Goal: Task Accomplishment & Management: Manage account settings

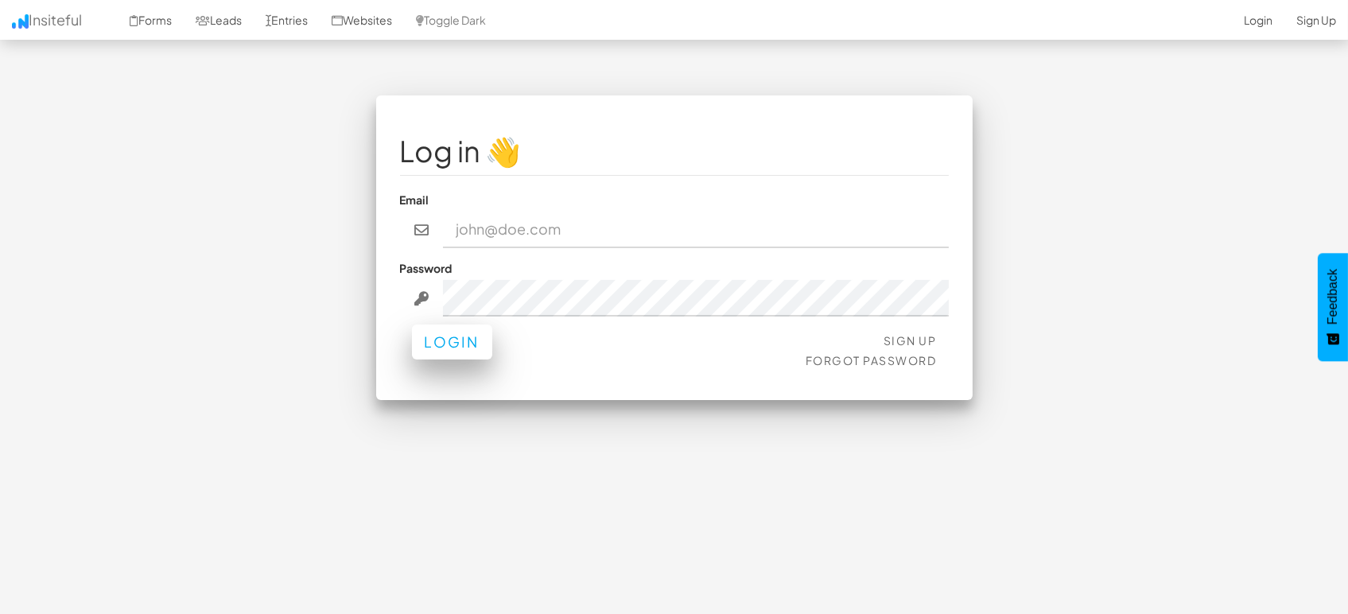
type input "marketing@mapsted.com"
click at [476, 345] on button "Login" at bounding box center [452, 341] width 80 height 35
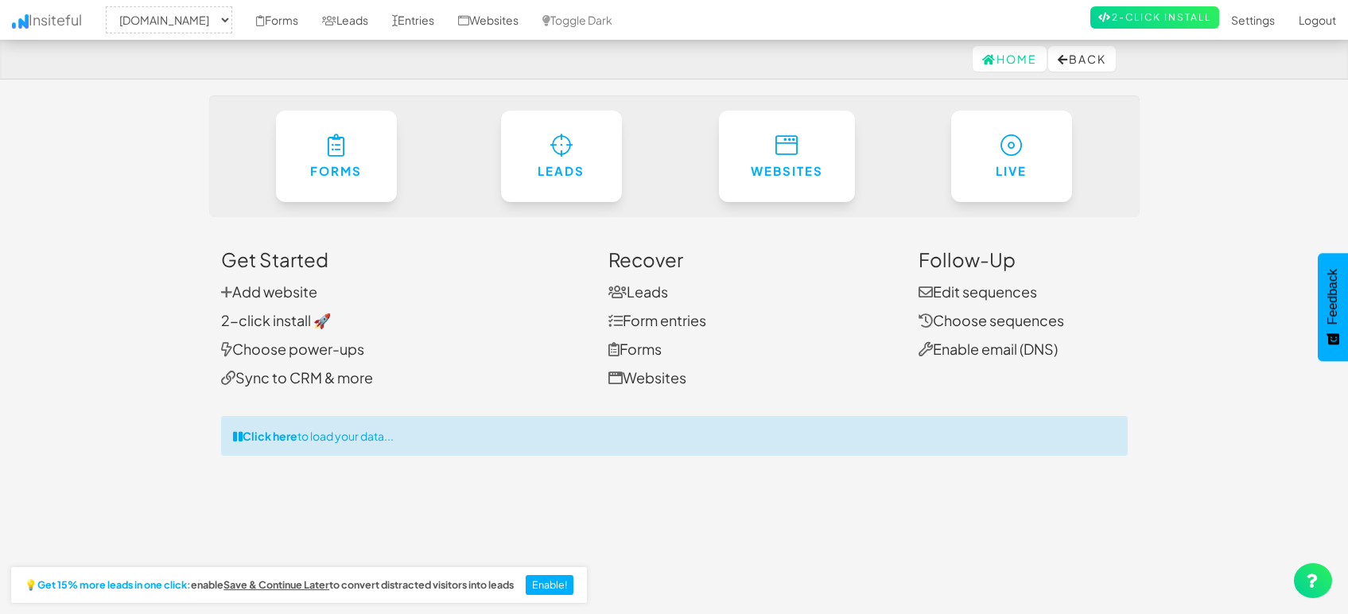
select select "1505"
click at [407, 24] on link "Entries" at bounding box center [413, 20] width 66 height 40
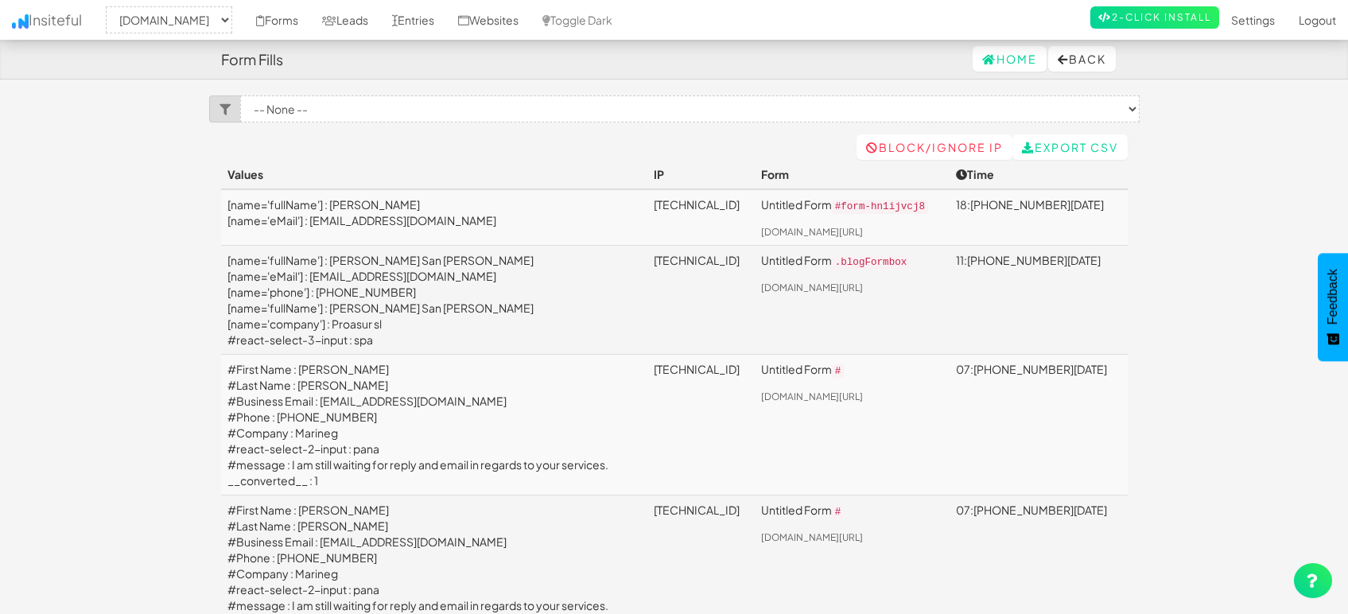
select select "1505"
click at [342, 21] on link "Leads" at bounding box center [345, 20] width 70 height 40
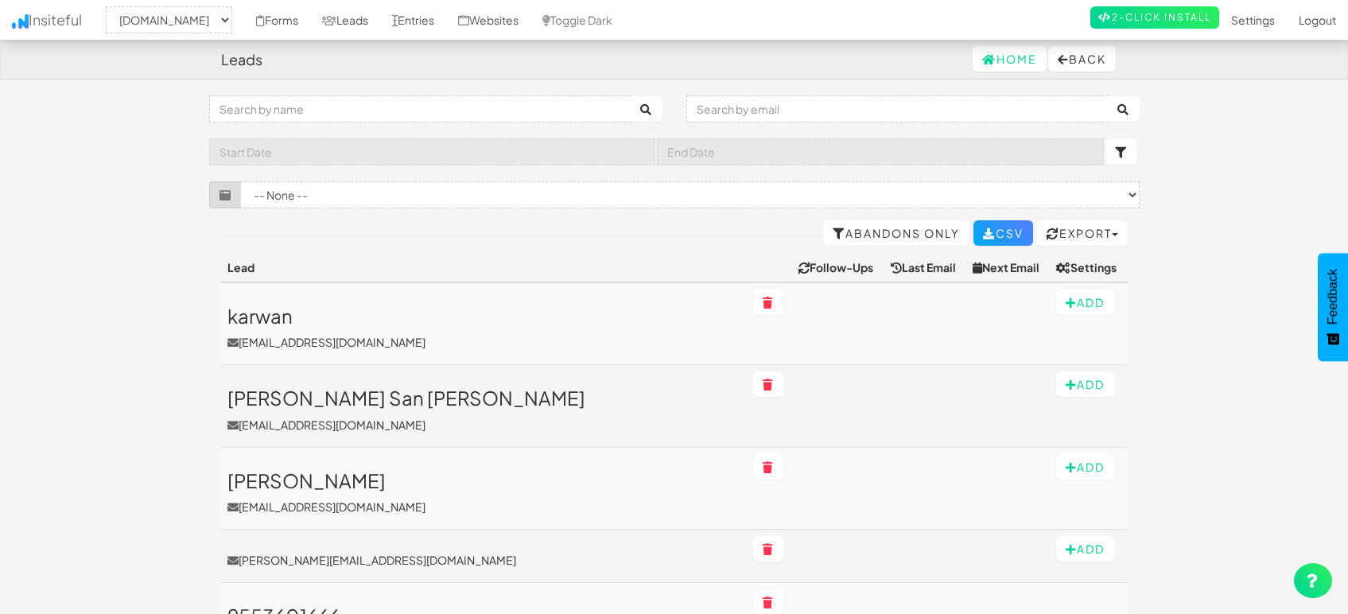
select select "1505"
